Goal: Complete application form

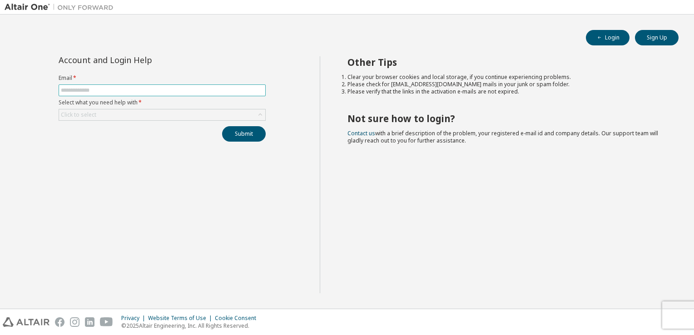
click at [118, 91] on input "text" at bounding box center [162, 90] width 203 height 7
click at [283, 217] on div "Account and Login Help Email * Select what you need help with * Click to select…" at bounding box center [162, 174] width 315 height 237
click at [644, 35] on button "Sign Up" at bounding box center [657, 37] width 44 height 15
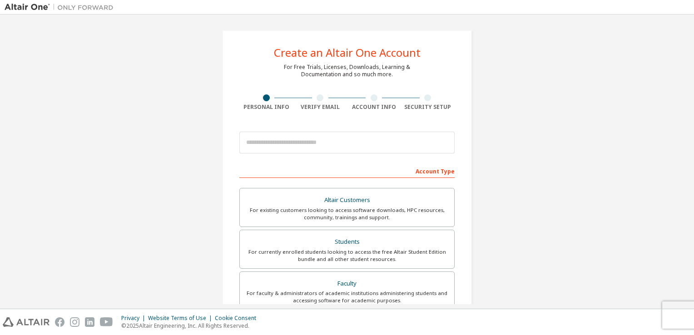
scroll to position [193, 0]
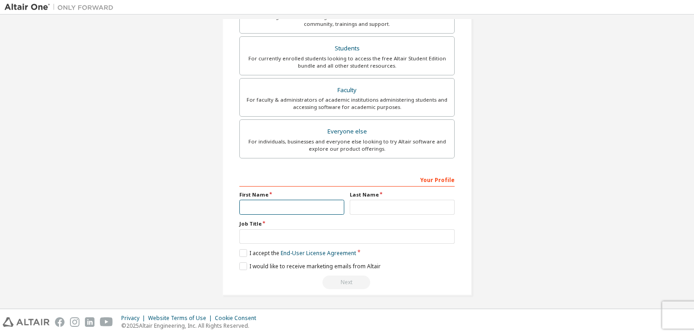
click at [302, 207] on input "text" at bounding box center [291, 207] width 105 height 15
type input "*****"
type input "**********"
type input "****"
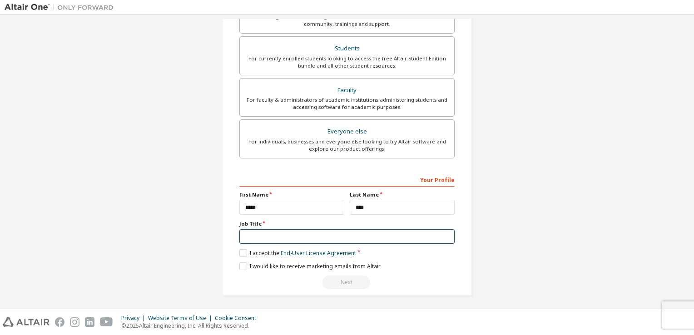
click at [305, 235] on input "text" at bounding box center [346, 236] width 215 height 15
click at [240, 249] on label "I accept the End-User License Agreement" at bounding box center [297, 253] width 117 height 8
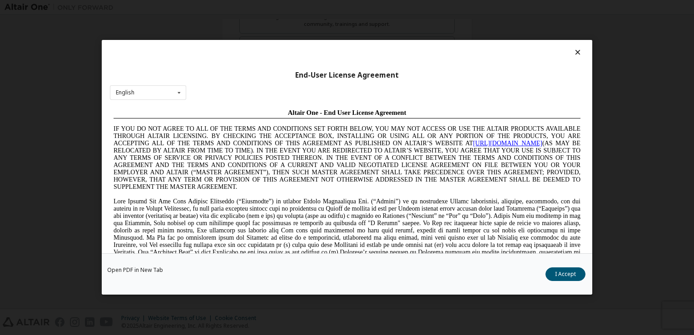
scroll to position [0, 0]
click at [556, 273] on button "I Accept" at bounding box center [565, 275] width 40 height 14
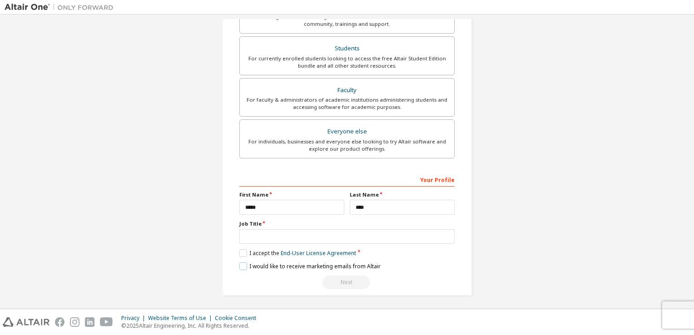
click at [241, 264] on label "I would like to receive marketing emails from Altair" at bounding box center [309, 266] width 141 height 8
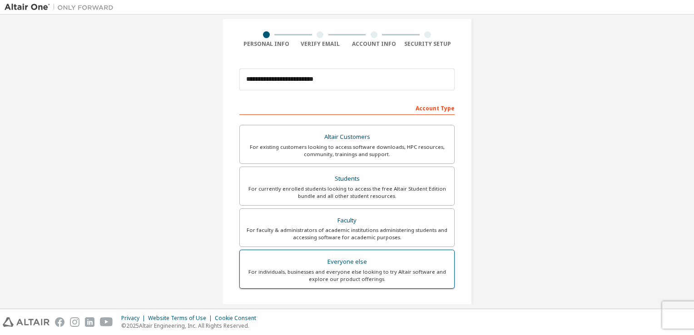
scroll to position [51, 0]
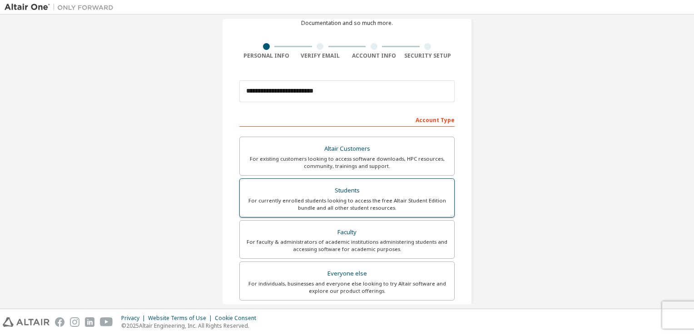
click at [356, 197] on div "For currently enrolled students looking to access the free Altair Student Editi…" at bounding box center [346, 204] width 203 height 15
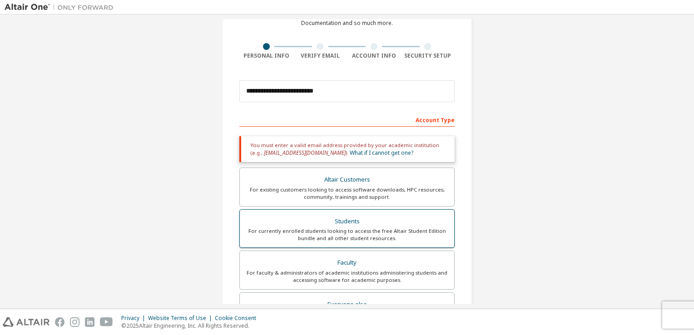
scroll to position [225, 0]
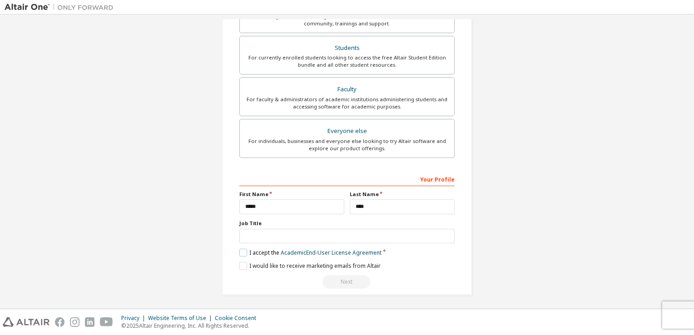
click at [241, 252] on label "I accept the Academic End-User License Agreement" at bounding box center [310, 253] width 142 height 8
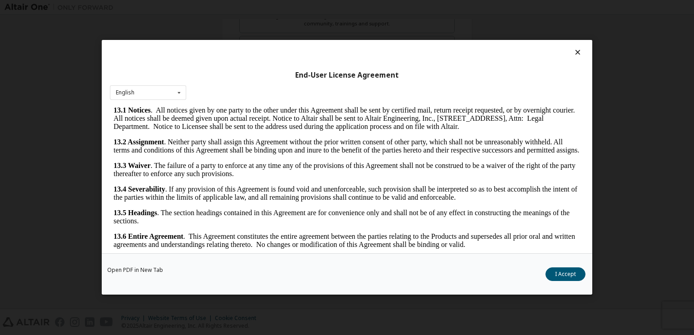
scroll to position [13, 0]
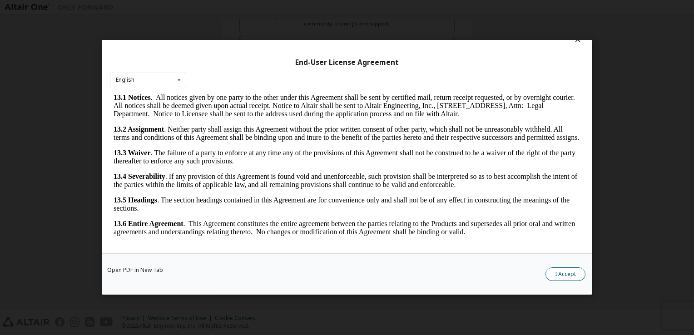
click at [578, 273] on button "I Accept" at bounding box center [565, 275] width 40 height 14
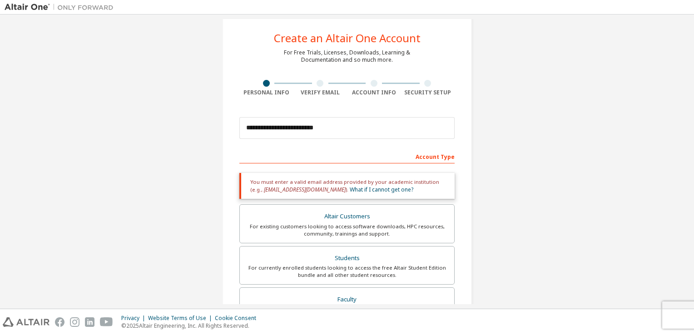
scroll to position [10, 0]
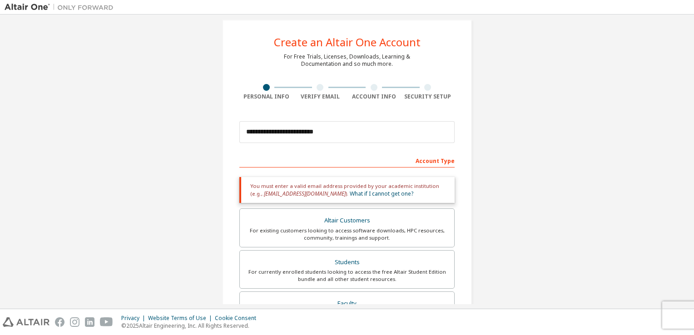
click at [381, 157] on div "Account Type" at bounding box center [346, 160] width 215 height 15
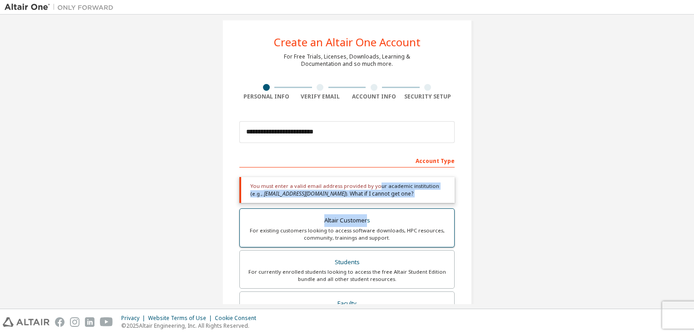
drag, startPoint x: 374, startPoint y: 168, endPoint x: 366, endPoint y: 228, distance: 60.9
click at [366, 228] on div "Account Type Academic emails outside our recognised list will require manual ve…" at bounding box center [346, 328] width 215 height 350
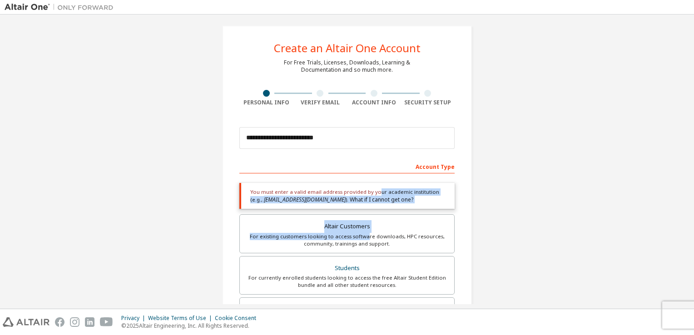
scroll to position [0, 0]
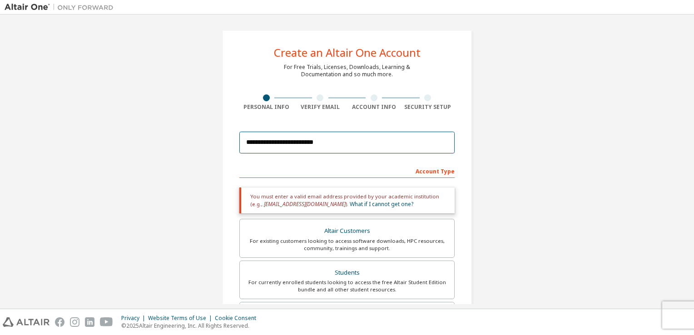
click at [336, 143] on input "**********" at bounding box center [346, 143] width 215 height 22
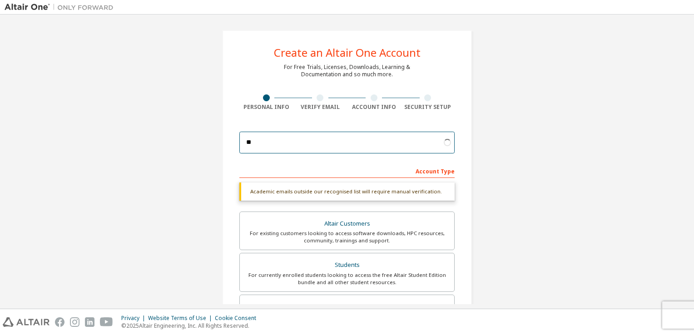
type input "*"
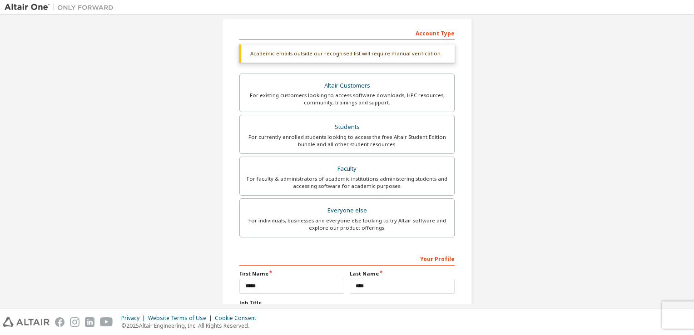
scroll to position [217, 0]
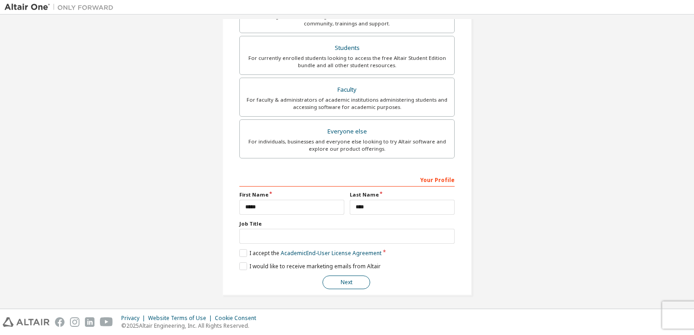
click at [346, 280] on button "Next" at bounding box center [346, 283] width 48 height 14
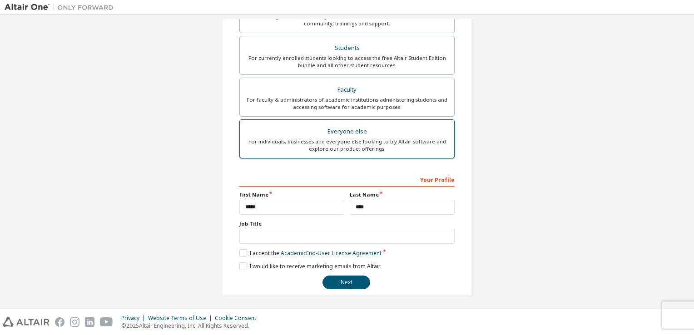
scroll to position [0, 0]
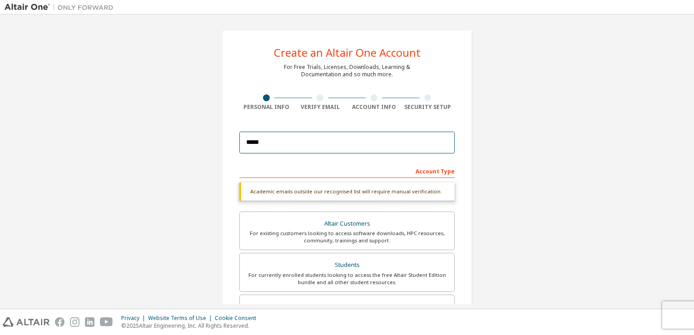
click at [308, 145] on input "*****" at bounding box center [346, 143] width 215 height 22
type input "**********"
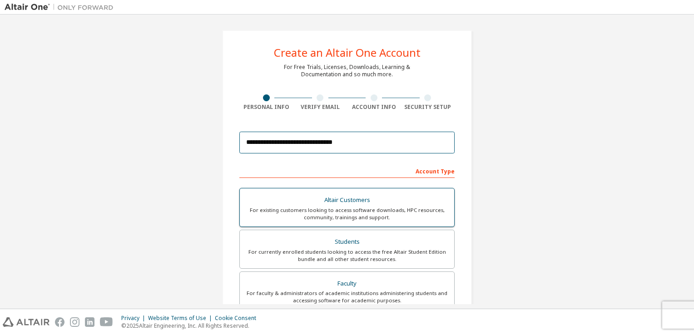
scroll to position [193, 0]
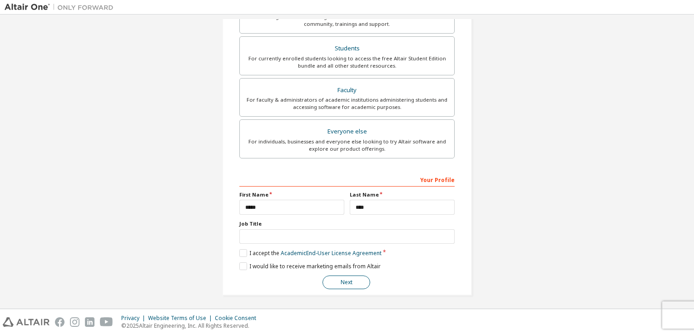
click at [343, 281] on button "Next" at bounding box center [346, 283] width 48 height 14
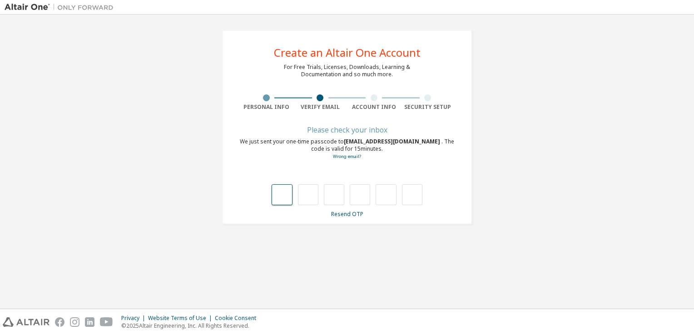
type input "*"
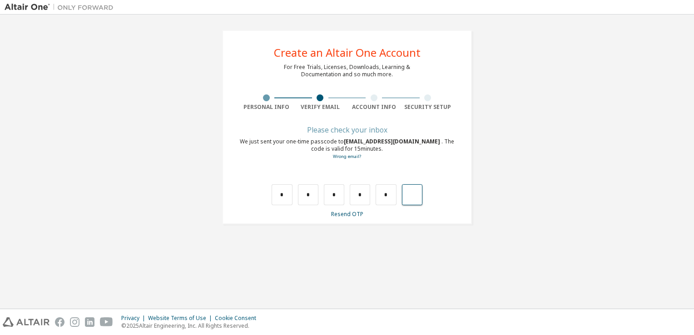
type input "*"
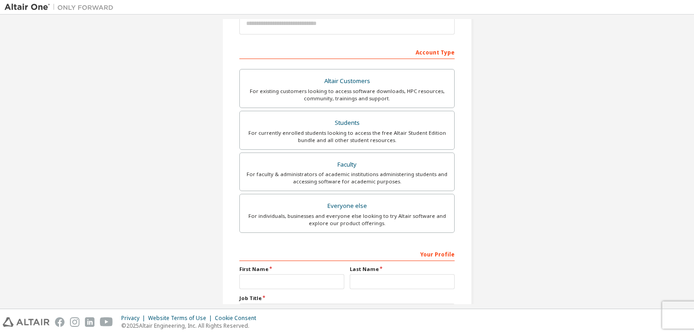
scroll to position [193, 0]
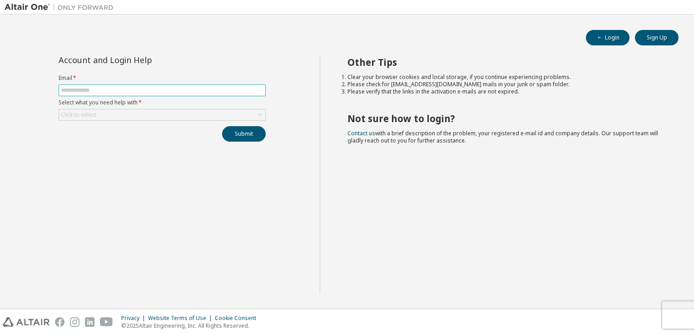
click at [154, 94] on span at bounding box center [162, 90] width 207 height 12
click at [618, 36] on button "Login" at bounding box center [608, 37] width 44 height 15
